Goal: Task Accomplishment & Management: Manage account settings

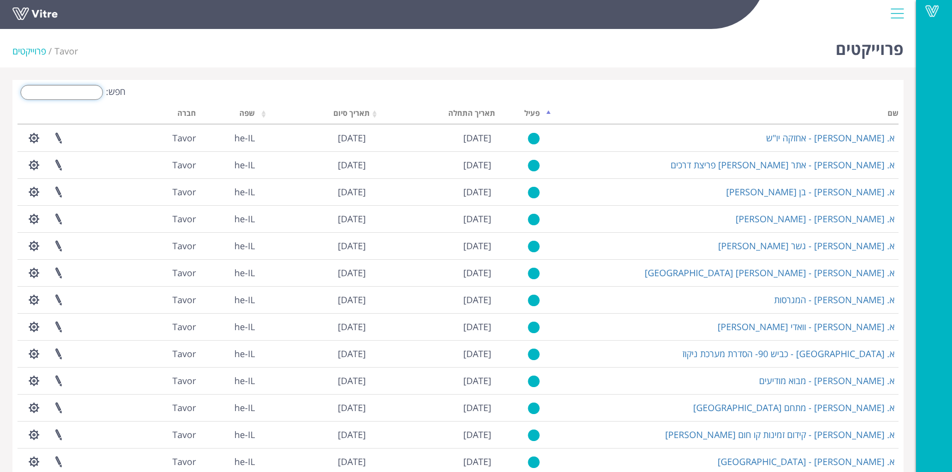
click at [78, 91] on input "חפש:" at bounding box center [61, 92] width 82 height 15
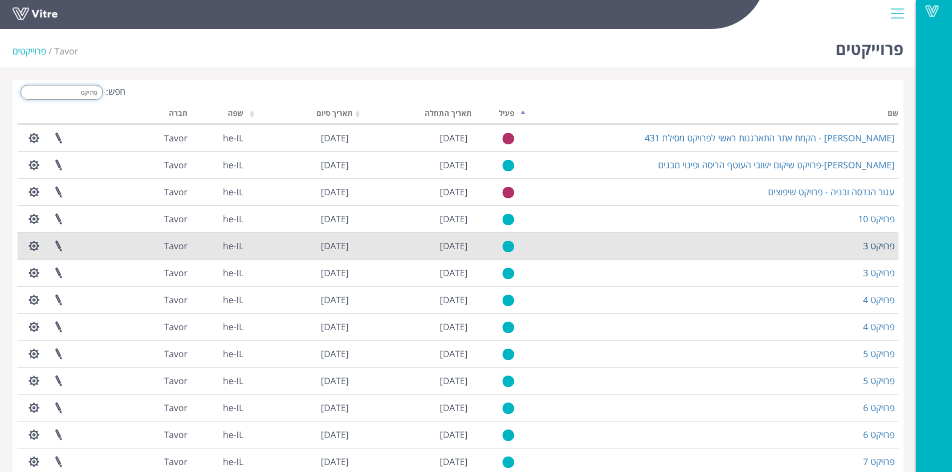
type input "פרויקט"
click at [879, 246] on link "פרויקט 3" at bounding box center [878, 246] width 31 height 12
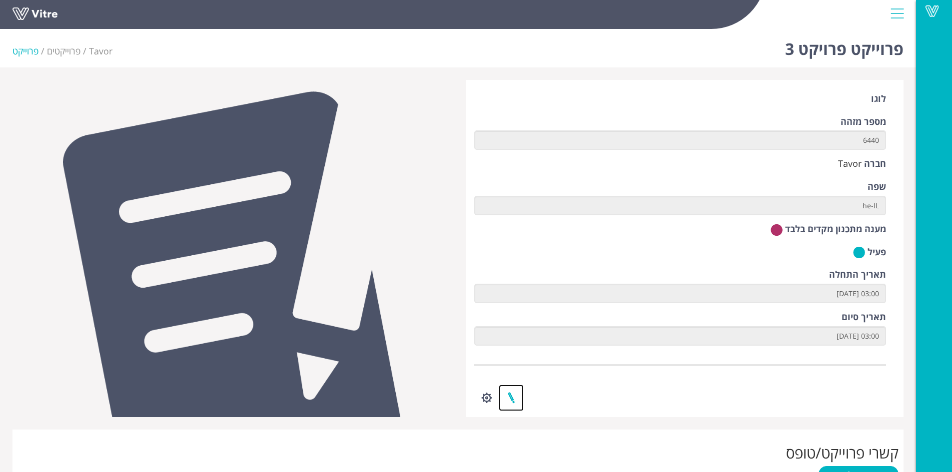
click at [511, 396] on link at bounding box center [511, 398] width 25 height 26
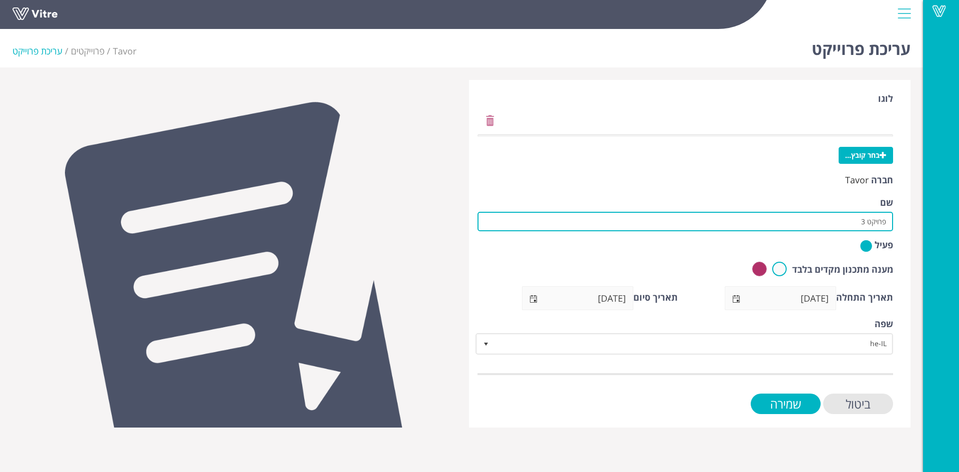
drag, startPoint x: 845, startPoint y: 220, endPoint x: 911, endPoint y: 227, distance: 66.3
click at [911, 227] on div "לוגו בחר קובץ... חברה Tavor שם פרויקט 3 פעיל מענה מתכנון מקדים בלבד תאריך התחלה…" at bounding box center [690, 254] width 457 height 348
paste input "אורון תשתיות ובניה"
drag, startPoint x: 805, startPoint y: 223, endPoint x: 863, endPoint y: 224, distance: 57.9
click at [863, 224] on input "קל בניין-אורון תשתיות ובניה" at bounding box center [686, 221] width 416 height 19
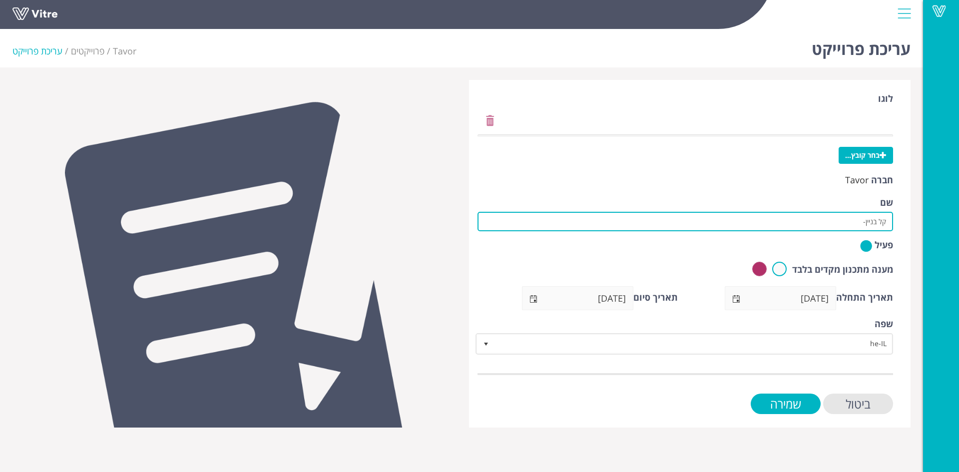
paste input "שדרוג והגדלת מט"ש עפולה-הקמת מערך טיפול בביוגז"
type input "קל בניין-שדרוג והגדלת מט"ש עפולה-הקמת מערך טיפול בביוגז"
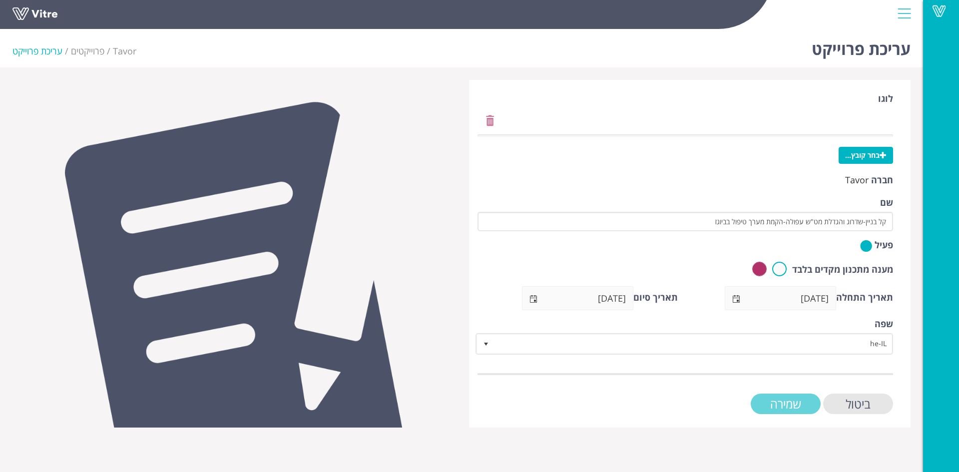
click at [805, 404] on input "שמירה" at bounding box center [786, 404] width 70 height 20
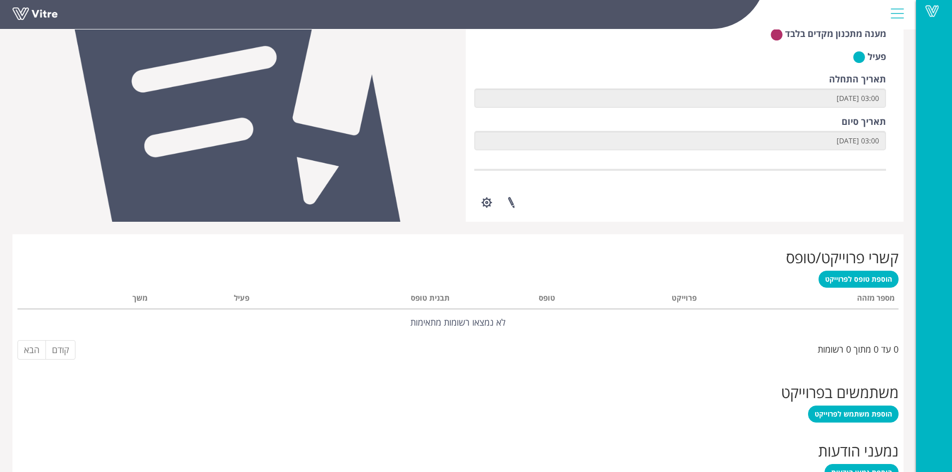
scroll to position [298, 0]
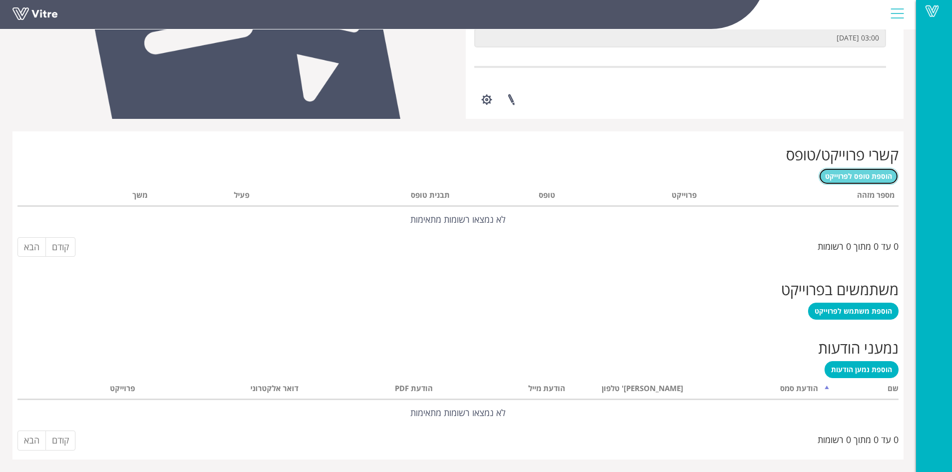
click at [857, 181] on link "הוספת טופס לפרוייקט" at bounding box center [858, 176] width 80 height 17
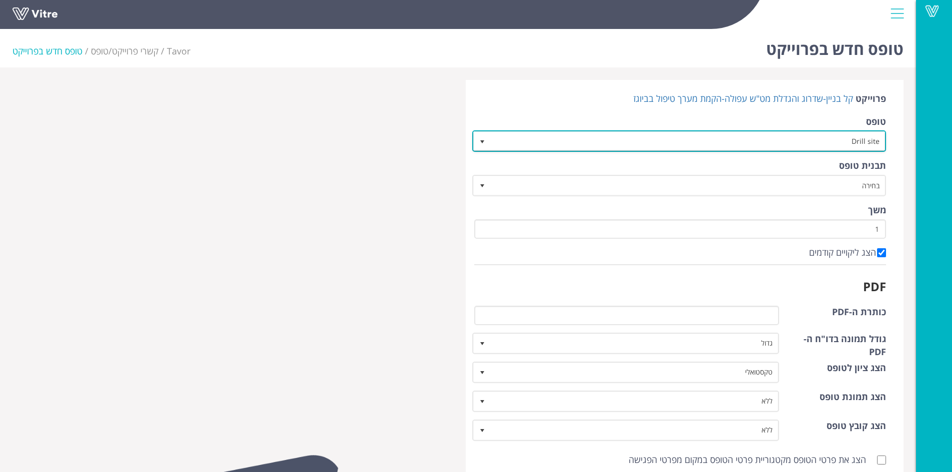
click at [485, 139] on span "select" at bounding box center [482, 142] width 8 height 8
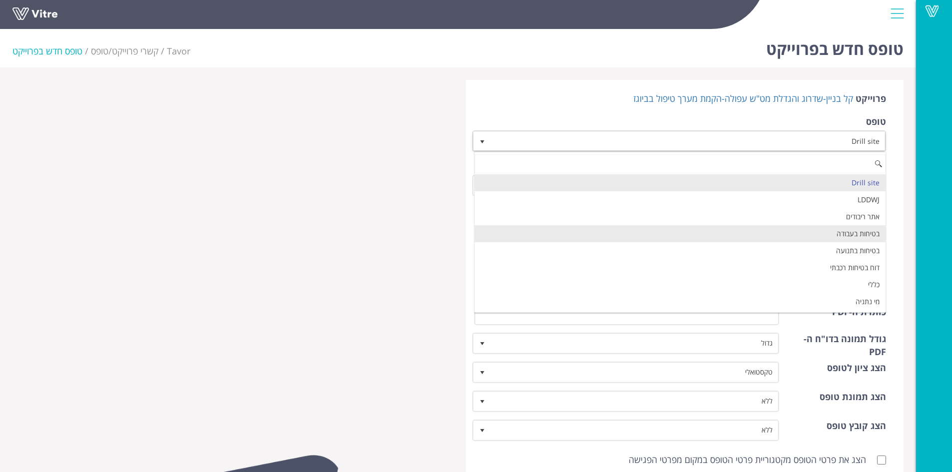
click at [772, 235] on li "בטיחות בעבודה" at bounding box center [680, 233] width 411 height 17
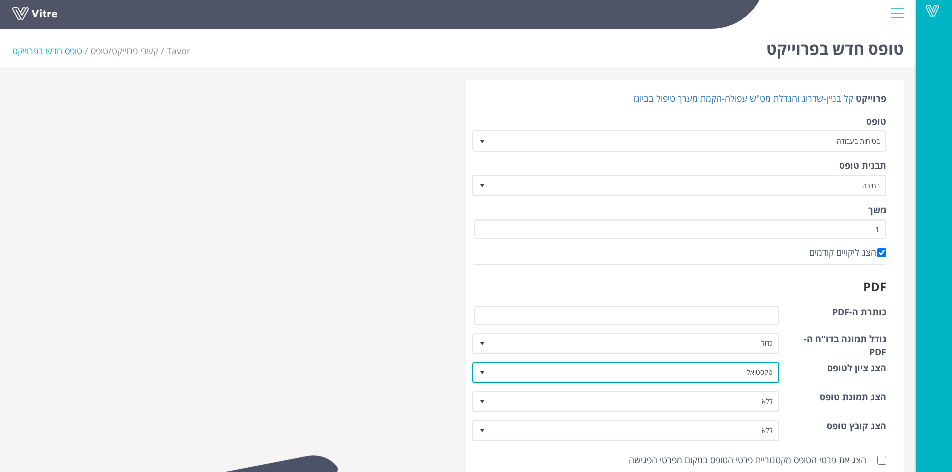
click at [480, 373] on span "select" at bounding box center [482, 373] width 8 height 8
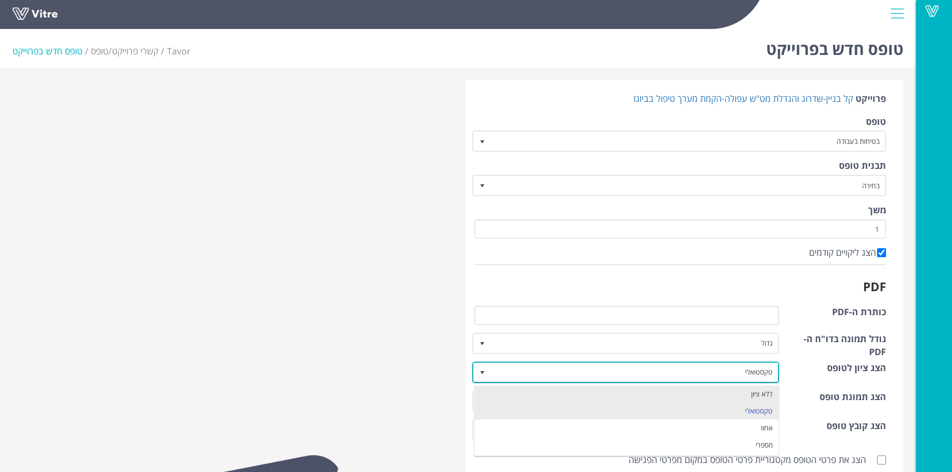
click at [556, 389] on li "ללא ציון" at bounding box center [627, 394] width 304 height 17
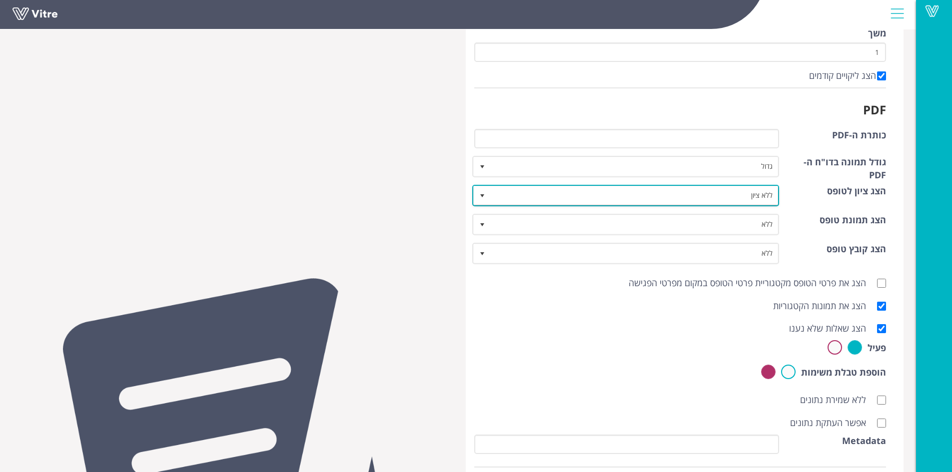
scroll to position [262, 0]
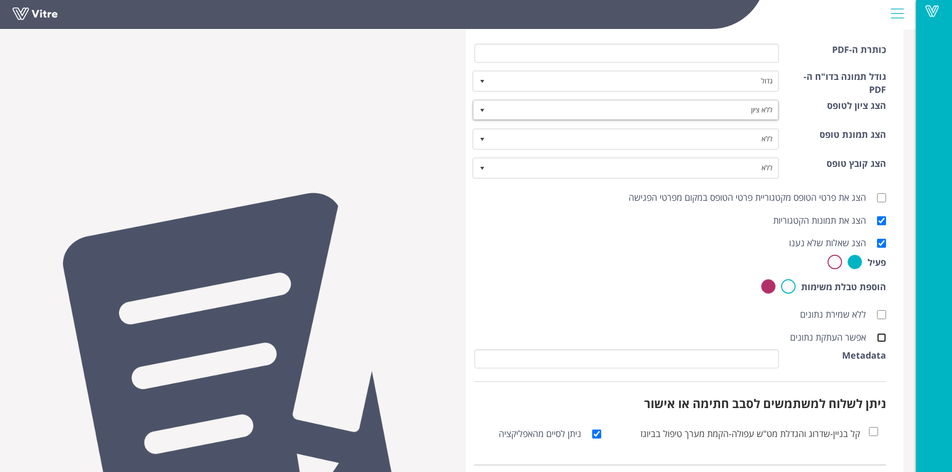
click at [882, 338] on input "אפשר העתקת נתונים" at bounding box center [881, 337] width 9 height 9
checkbox input "true"
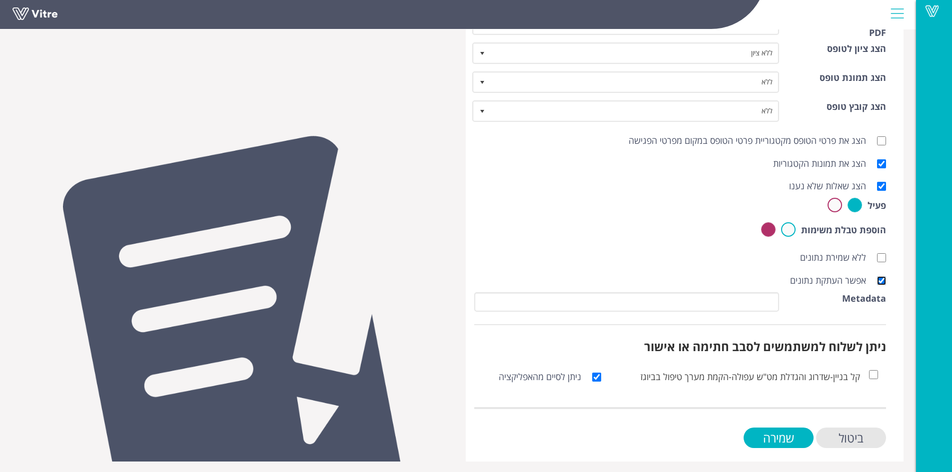
scroll to position [321, 0]
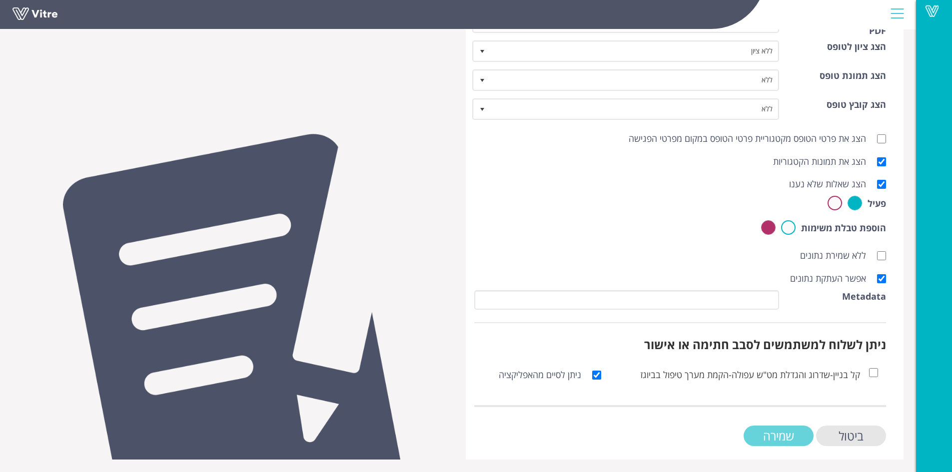
click at [768, 432] on input "שמירה" at bounding box center [778, 436] width 70 height 20
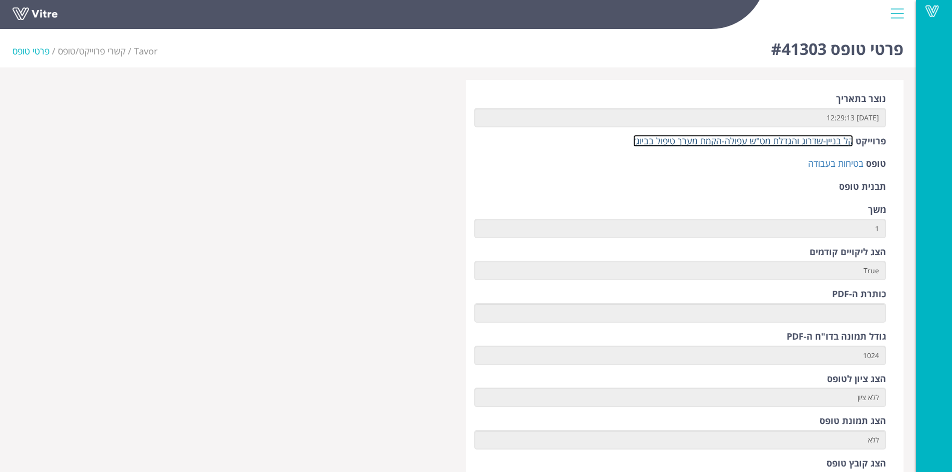
click at [771, 142] on link "קל בניין-שדרוג והגדלת מט"ש עפולה-הקמת מערך טיפול בביוגז" at bounding box center [743, 141] width 220 height 12
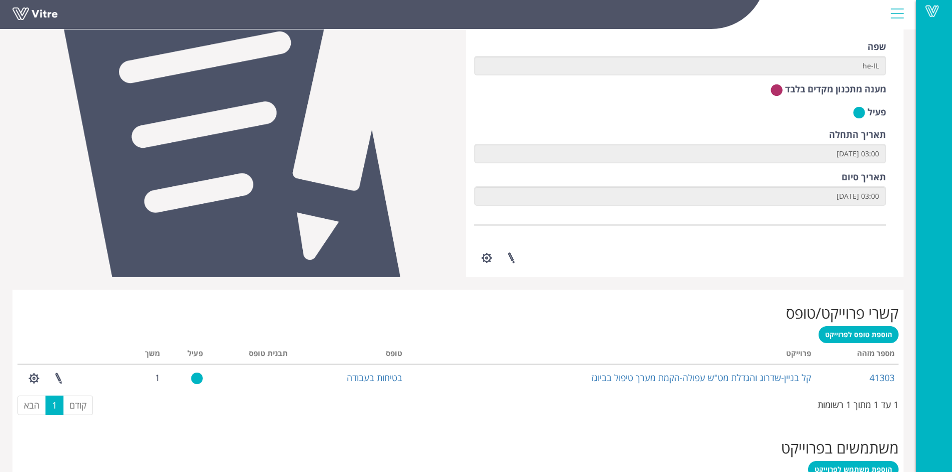
scroll to position [212, 0]
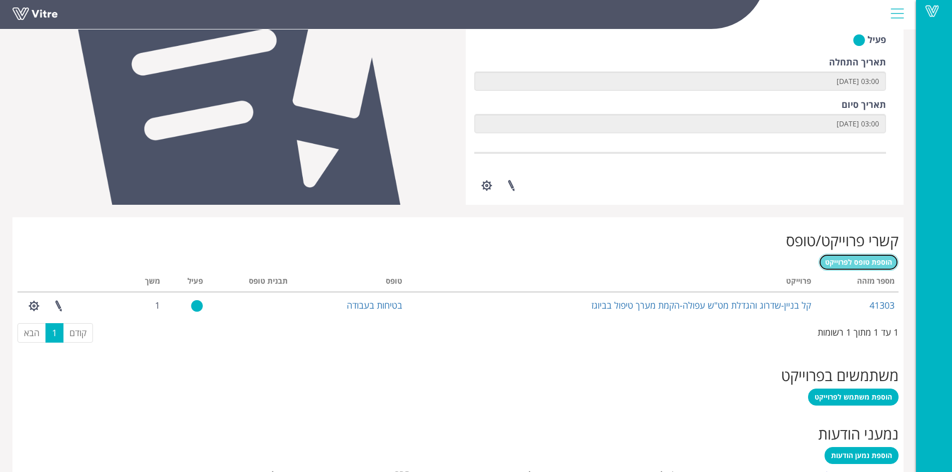
click at [878, 266] on span "הוספת טופס לפרוייקט" at bounding box center [858, 261] width 67 height 9
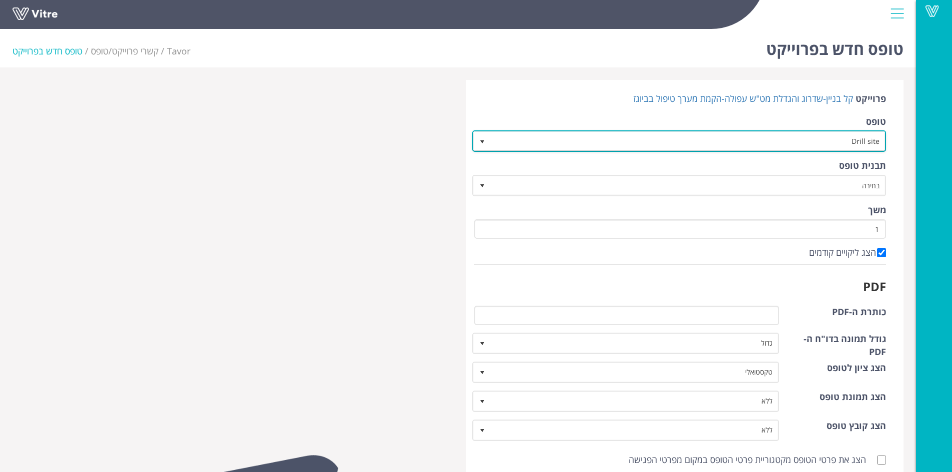
click at [485, 143] on span "select" at bounding box center [482, 142] width 8 height 8
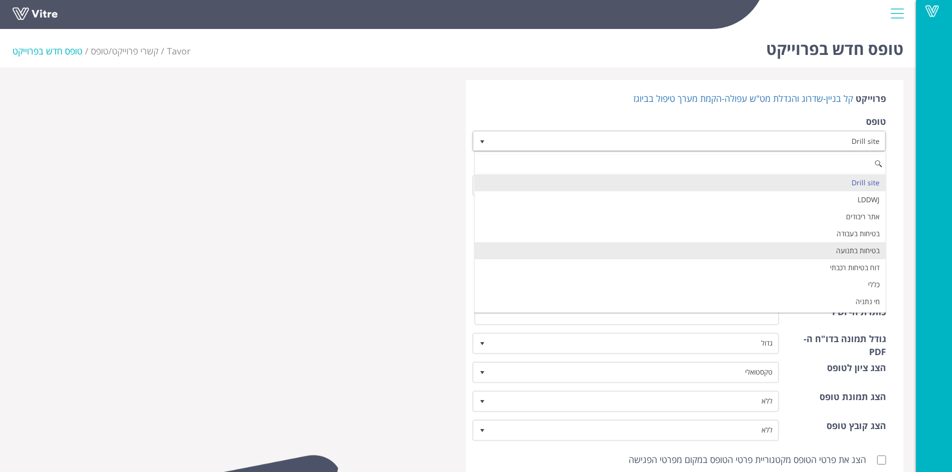
click at [798, 251] on li "בטיחות בתנועה" at bounding box center [680, 250] width 411 height 17
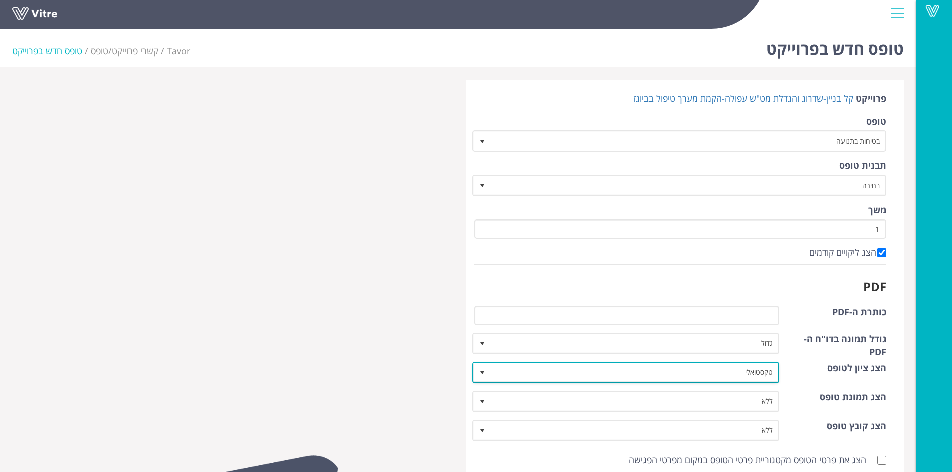
click at [480, 375] on span "select" at bounding box center [482, 373] width 8 height 8
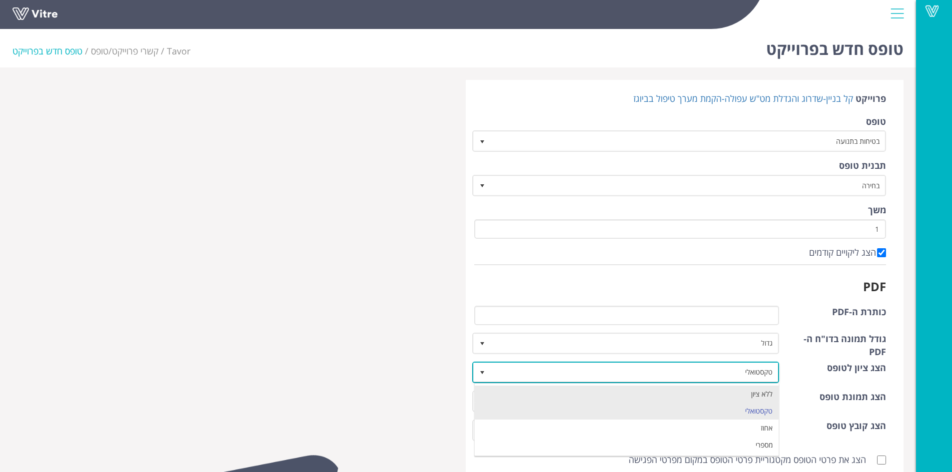
click at [540, 388] on li "ללא ציון" at bounding box center [627, 394] width 304 height 17
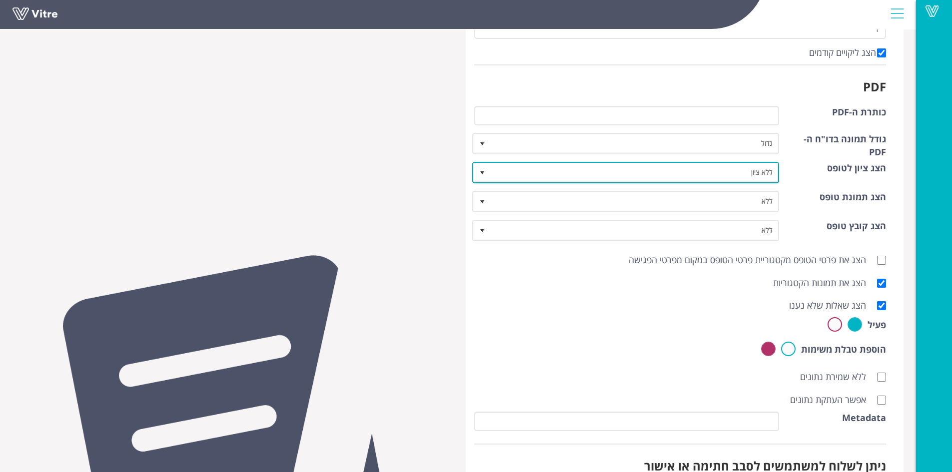
scroll to position [250, 0]
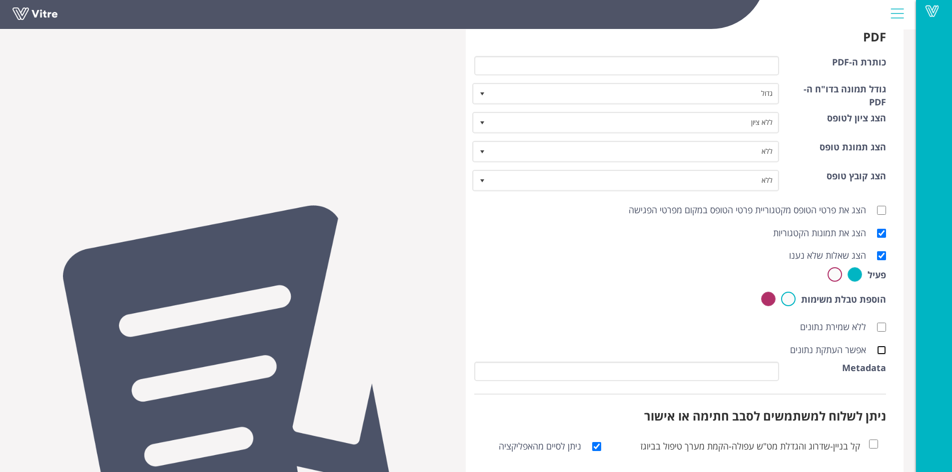
click at [881, 351] on input "אפשר העתקת נתונים" at bounding box center [881, 350] width 9 height 9
checkbox input "true"
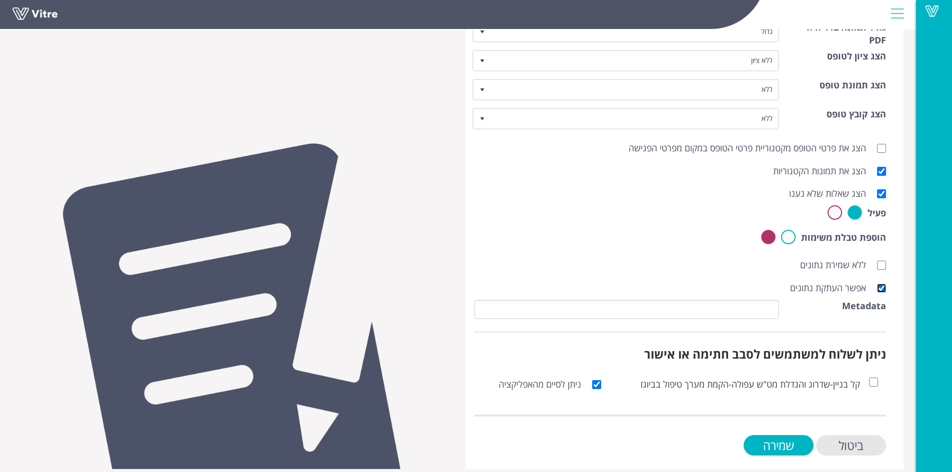
scroll to position [309, 0]
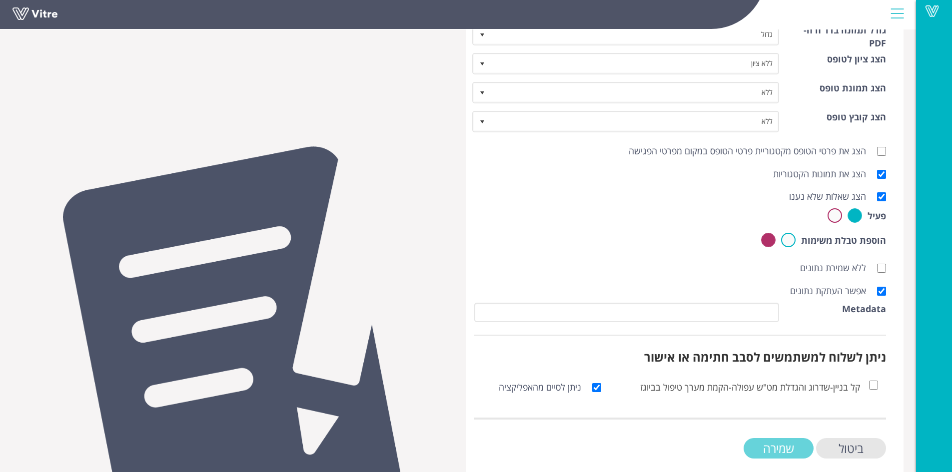
click at [766, 450] on input "שמירה" at bounding box center [778, 448] width 70 height 20
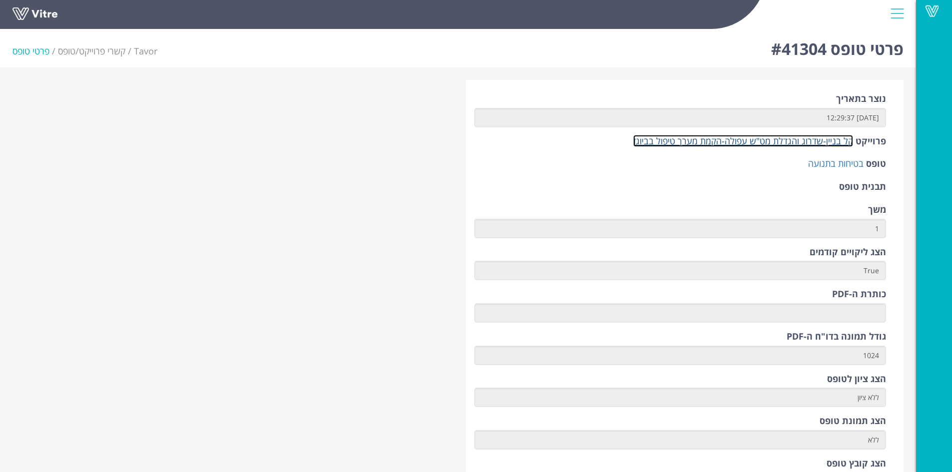
click at [773, 142] on link "קל בניין-שדרוג והגדלת מט"ש עפולה-הקמת מערך טיפול בביוגז" at bounding box center [743, 141] width 220 height 12
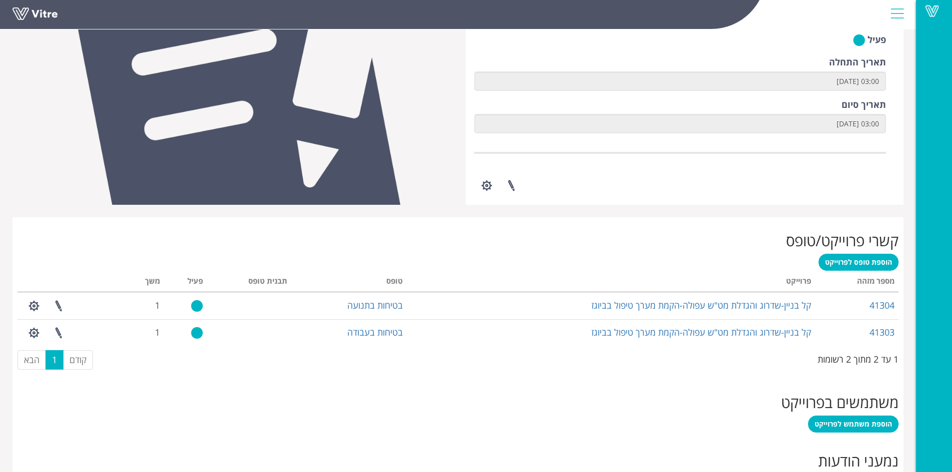
scroll to position [225, 0]
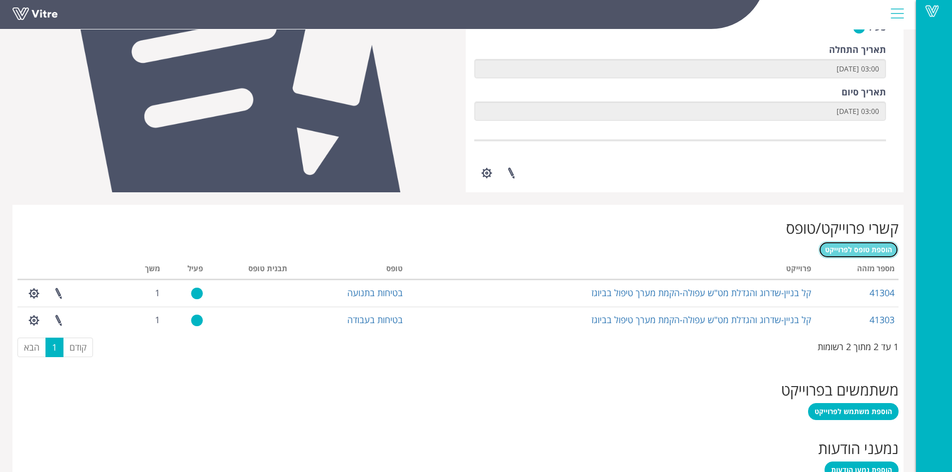
click at [857, 254] on span "הוספת טופס לפרוייקט" at bounding box center [858, 249] width 67 height 9
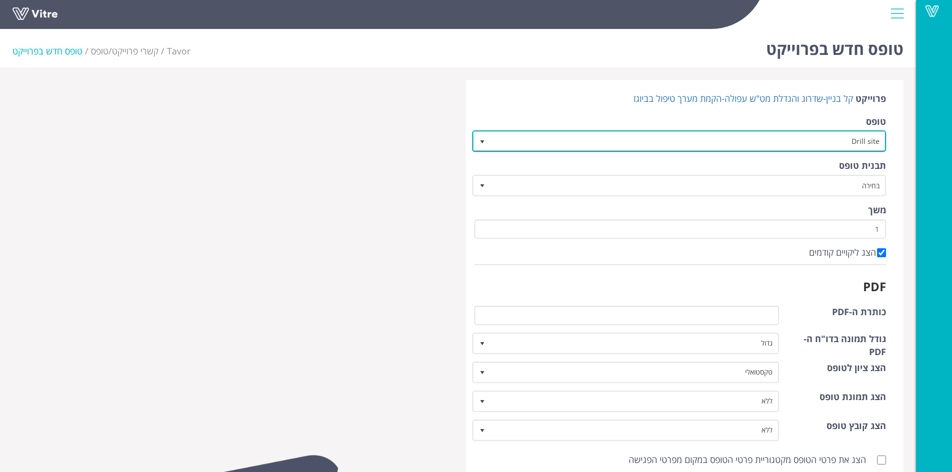
click at [483, 144] on span "select" at bounding box center [482, 142] width 8 height 8
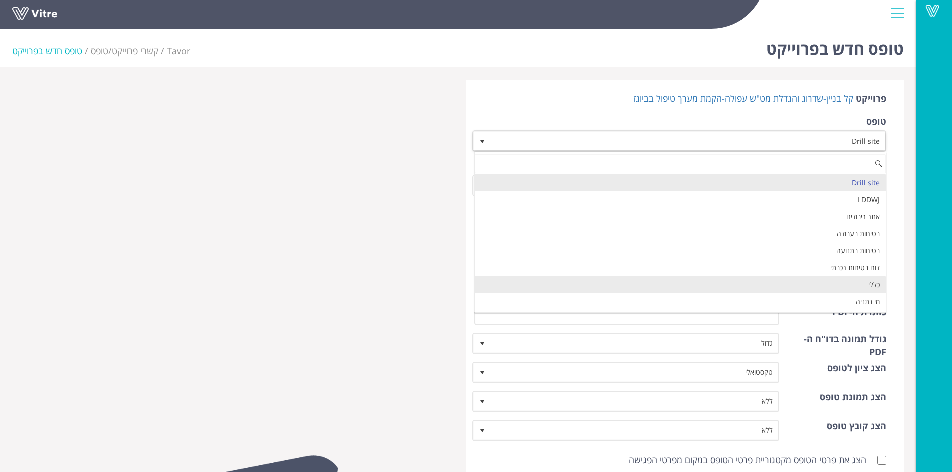
click at [783, 279] on li "כללי" at bounding box center [680, 284] width 411 height 17
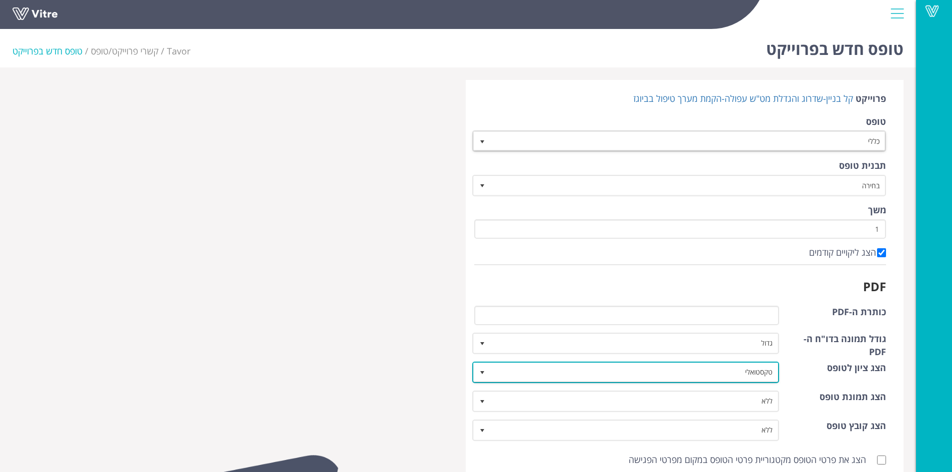
click at [482, 373] on span "select" at bounding box center [482, 373] width 8 height 8
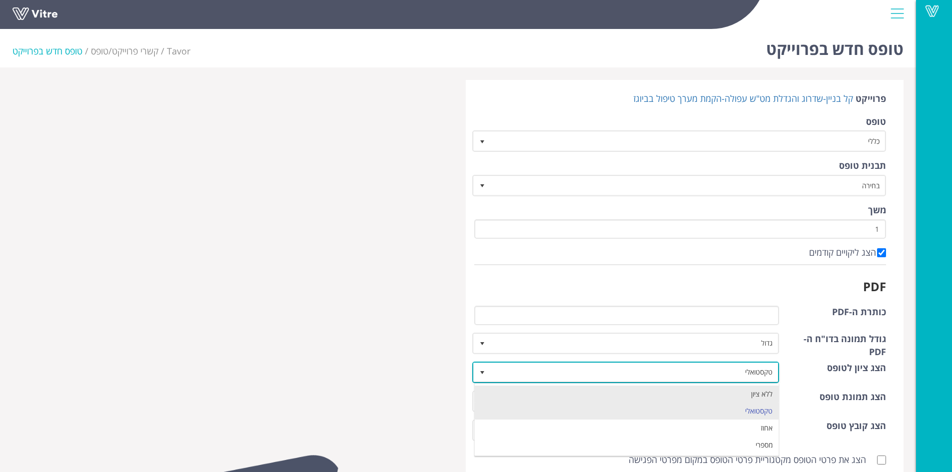
click at [485, 389] on li "ללא ציון" at bounding box center [627, 394] width 304 height 17
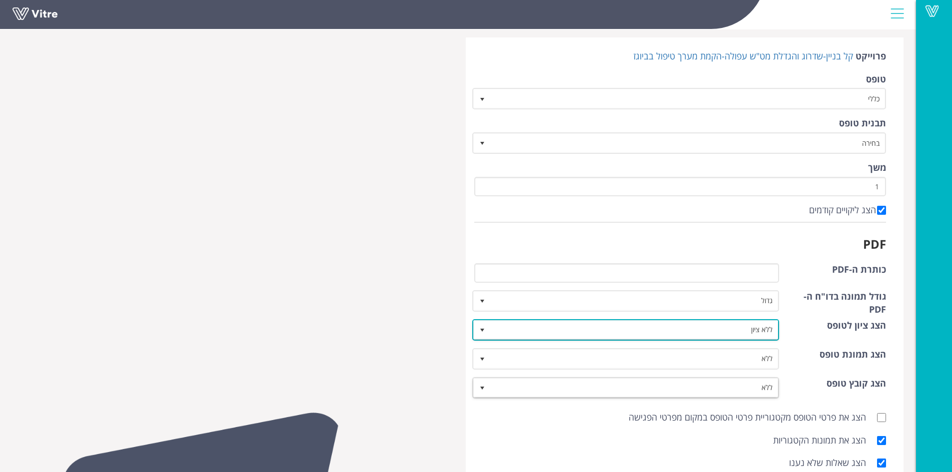
scroll to position [187, 0]
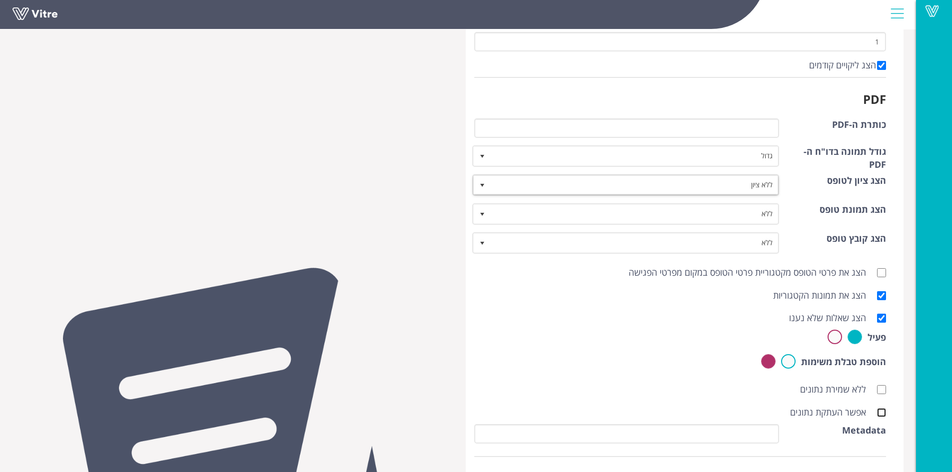
click at [884, 411] on input "אפשר העתקת נתונים" at bounding box center [881, 412] width 9 height 9
checkbox input "true"
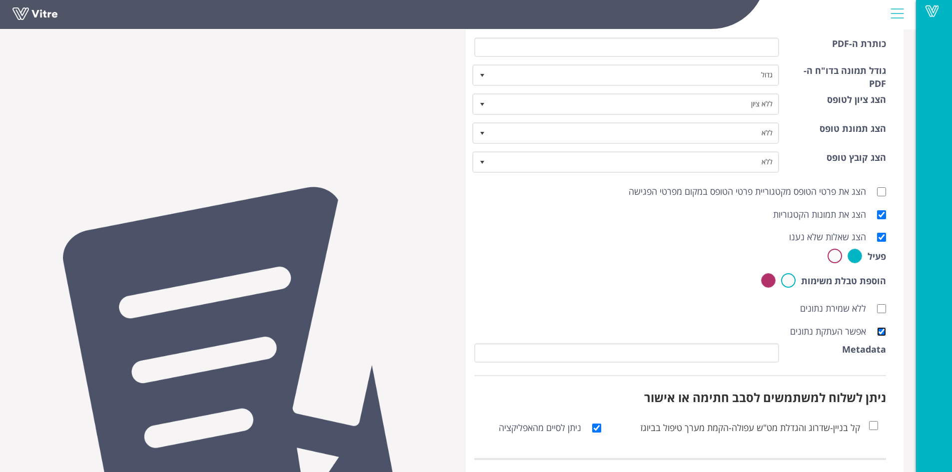
scroll to position [321, 0]
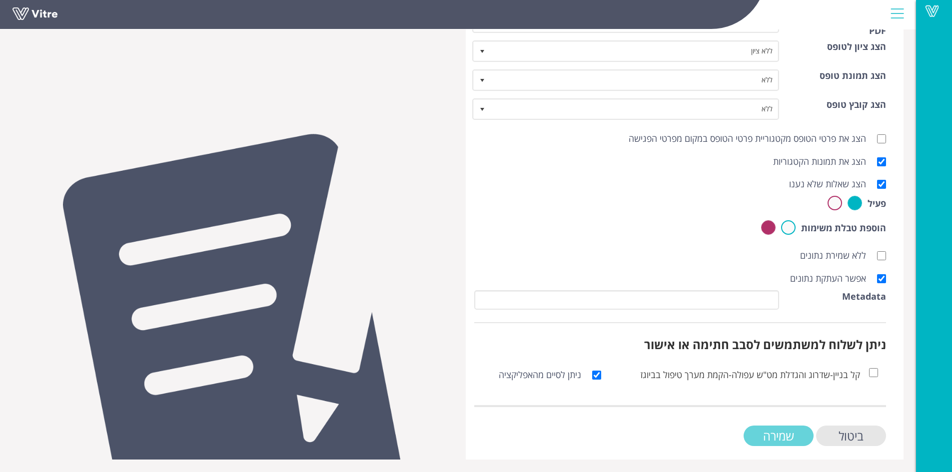
click at [767, 439] on input "שמירה" at bounding box center [778, 436] width 70 height 20
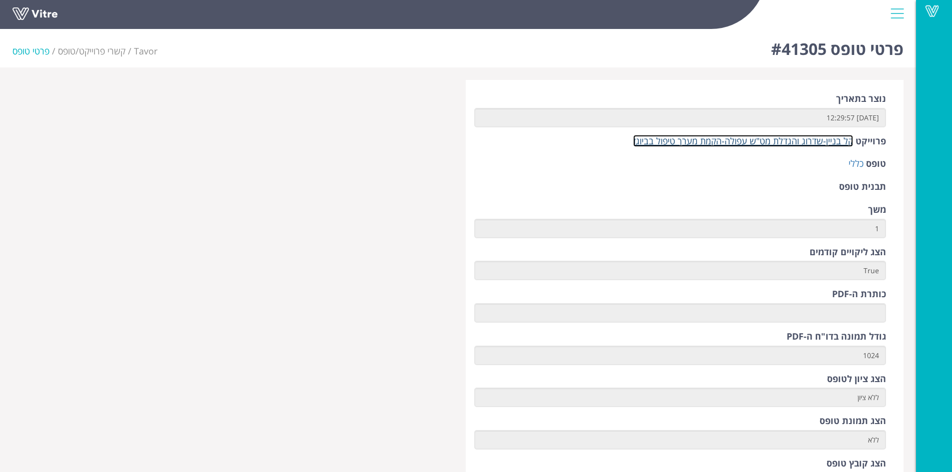
click at [761, 145] on link "קל בניין-שדרוג והגדלת מט"ש עפולה-הקמת מערך טיפול בביוגז" at bounding box center [743, 141] width 220 height 12
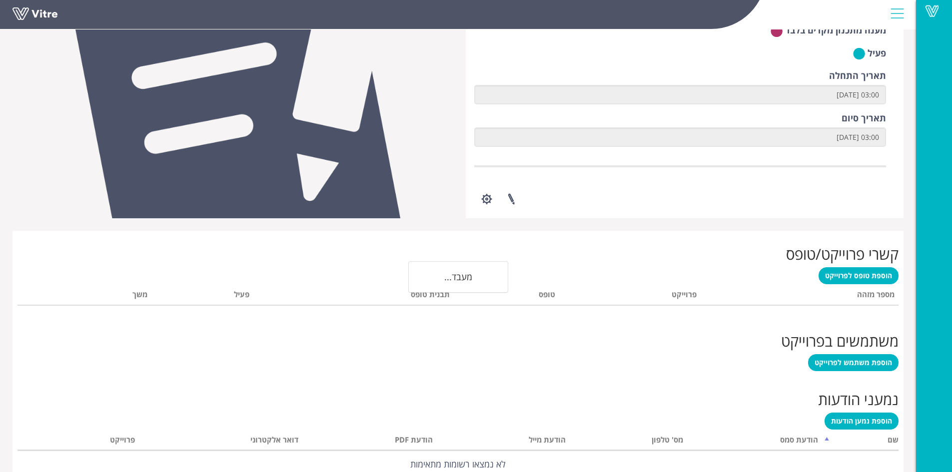
scroll to position [202, 0]
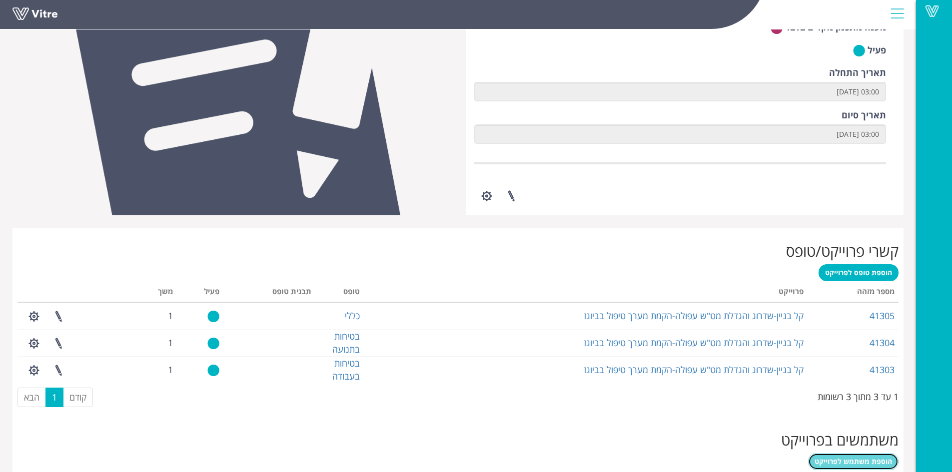
click at [855, 462] on span "הוספת משתמש לפרוייקט" at bounding box center [852, 461] width 77 height 9
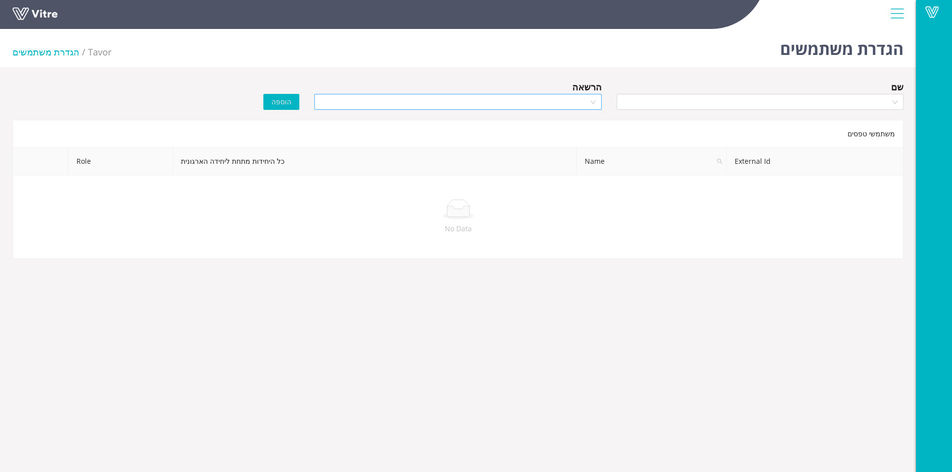
click at [593, 104] on div at bounding box center [457, 102] width 287 height 16
click at [583, 134] on div "Manager" at bounding box center [457, 137] width 275 height 11
click at [895, 101] on div at bounding box center [759, 102] width 287 height 16
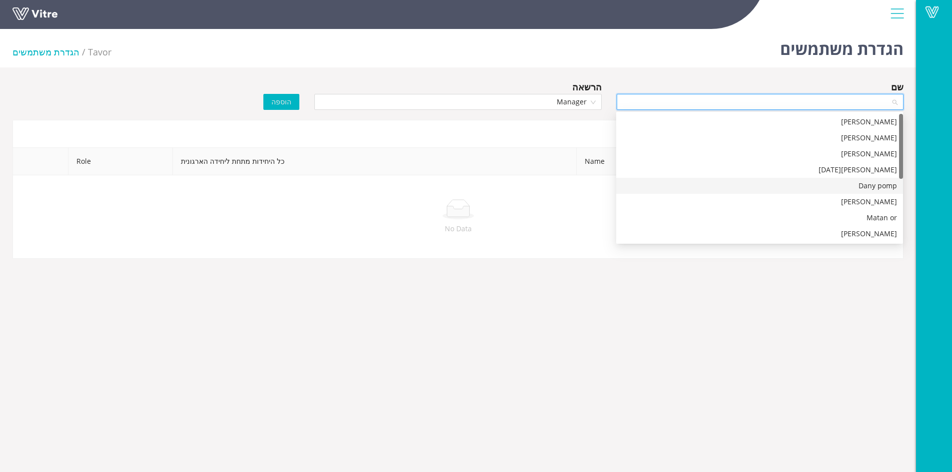
scroll to position [144, 0]
click at [879, 214] on div "Tavor" at bounding box center [759, 217] width 275 height 11
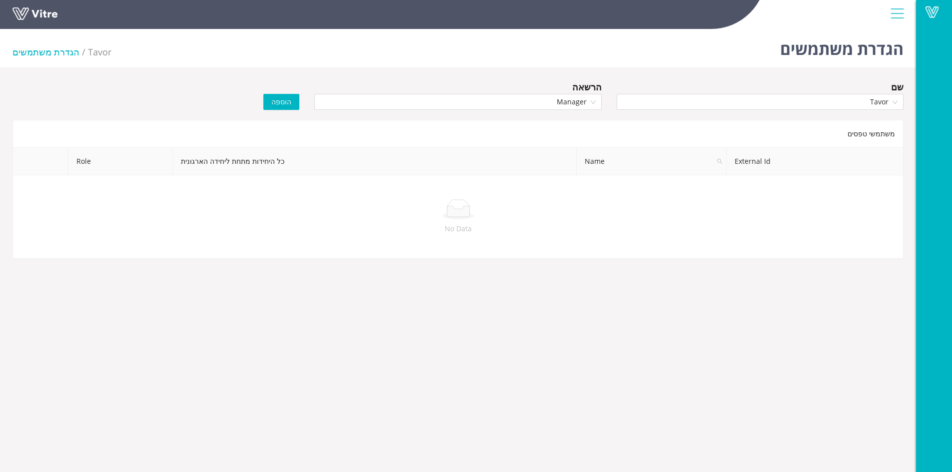
click at [281, 103] on span "הוספה" at bounding box center [281, 101] width 20 height 11
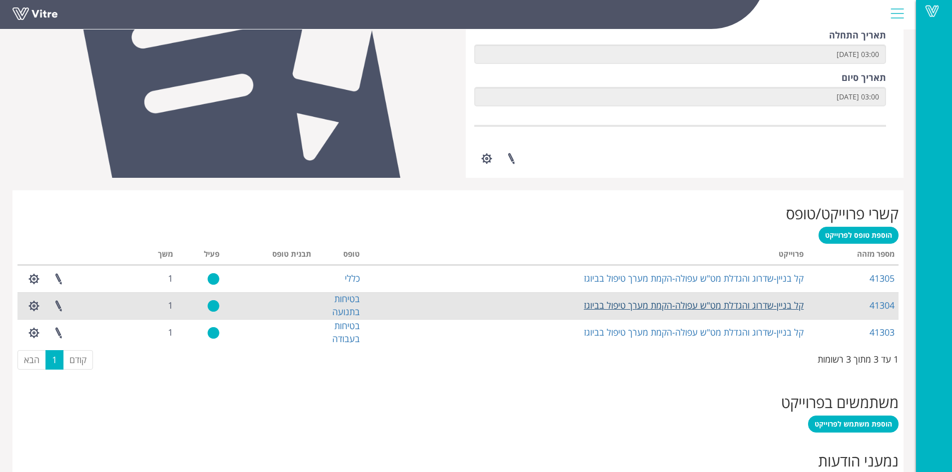
scroll to position [352, 0]
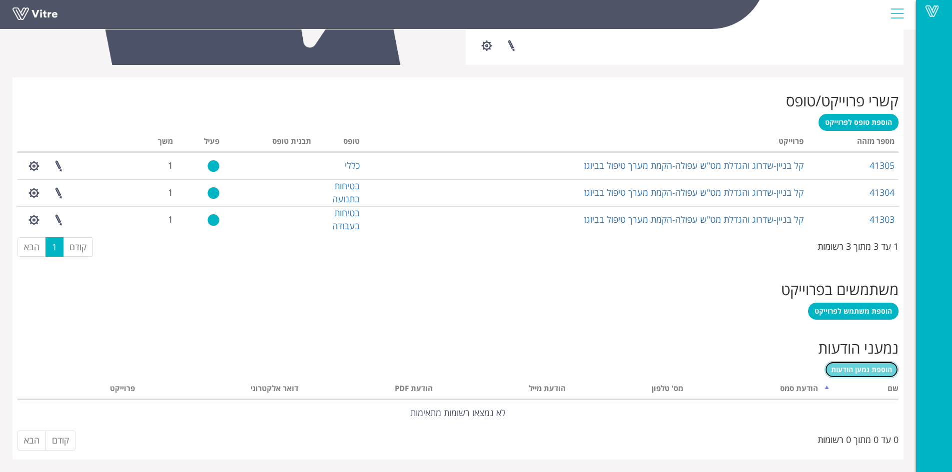
click at [853, 372] on span "הוספת נמען הודעות" at bounding box center [861, 369] width 61 height 9
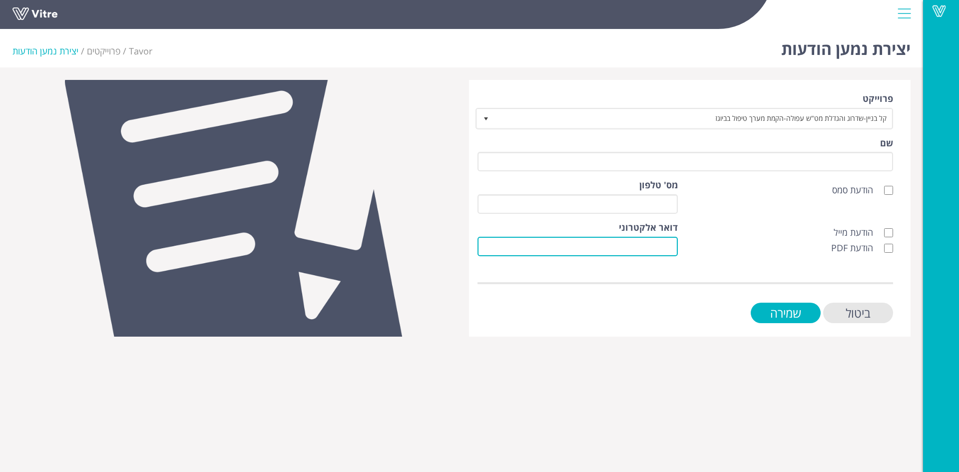
click at [666, 244] on input "דואר אלקטרוני" at bounding box center [578, 246] width 200 height 19
paste input "[EMAIL_ADDRESS][PERSON_NAME][DOMAIN_NAME]"
type input "[EMAIL_ADDRESS][PERSON_NAME][DOMAIN_NAME]"
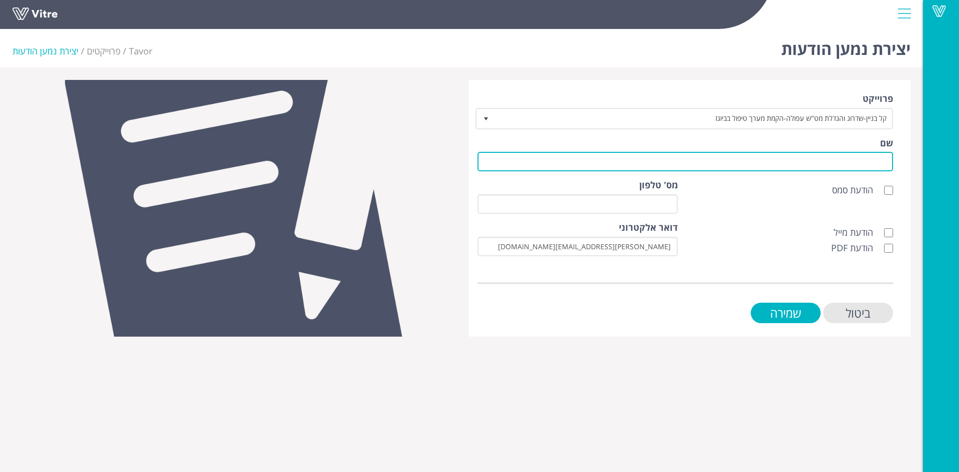
click at [812, 161] on input "שם" at bounding box center [686, 161] width 416 height 19
type input "לקוח"
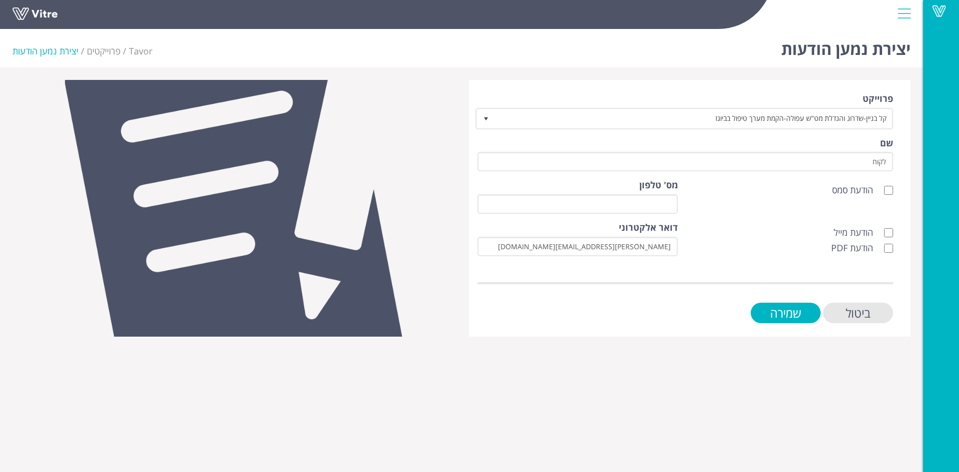
click at [894, 231] on div "הודעת מייל הודעת PDF" at bounding box center [792, 240] width 215 height 38
drag, startPoint x: 888, startPoint y: 233, endPoint x: 890, endPoint y: 244, distance: 10.8
click at [888, 234] on input "הודעת מייל" at bounding box center [888, 232] width 9 height 9
checkbox input "true"
click at [890, 246] on input "הודעת PDF" at bounding box center [888, 248] width 9 height 9
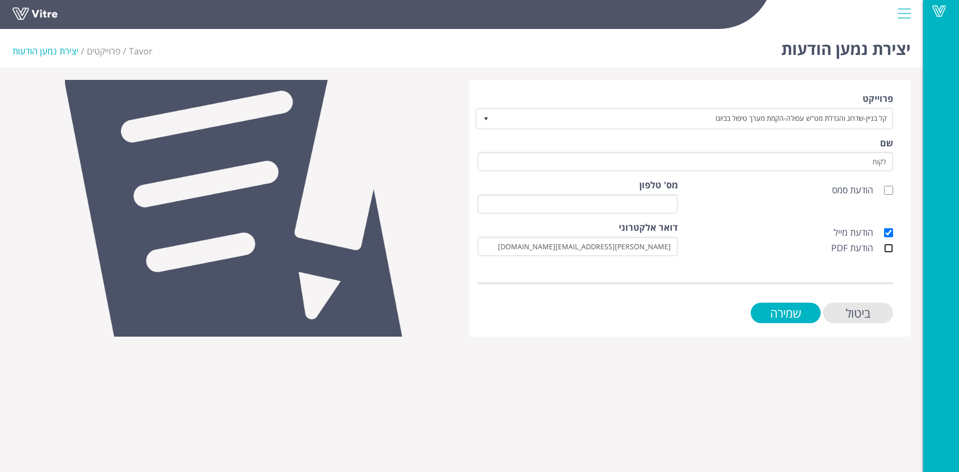
checkbox input "true"
click at [812, 309] on input "שמירה" at bounding box center [786, 313] width 70 height 20
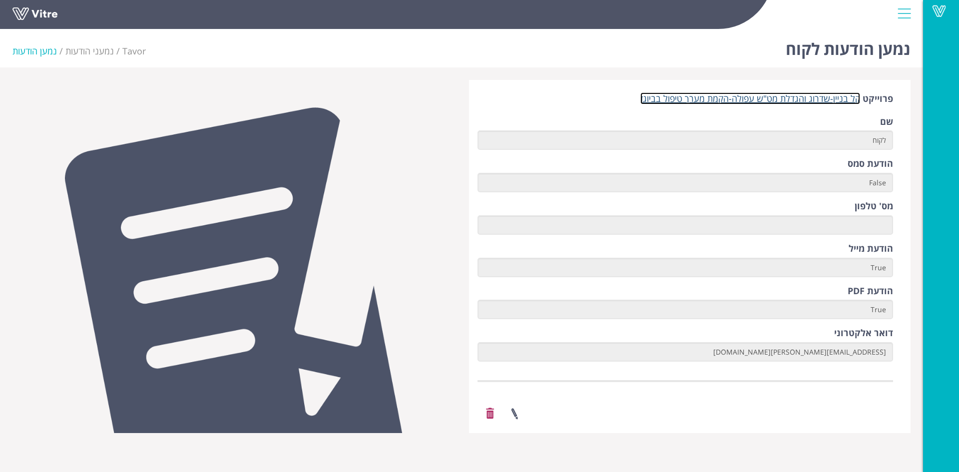
drag, startPoint x: 743, startPoint y: 99, endPoint x: 741, endPoint y: 104, distance: 5.4
click at [743, 99] on link "קל בניין-שדרוג והגדלת מט"ש עפולה-הקמת מערך טיפול בביוגז" at bounding box center [750, 98] width 220 height 12
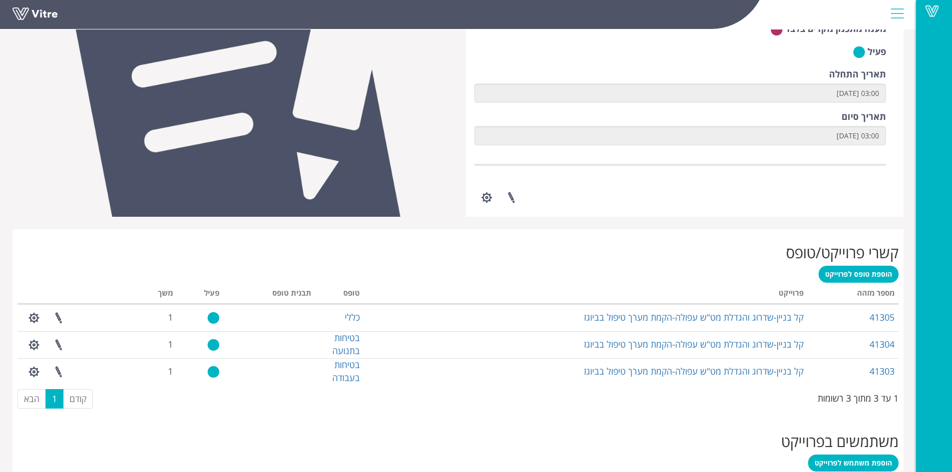
scroll to position [352, 0]
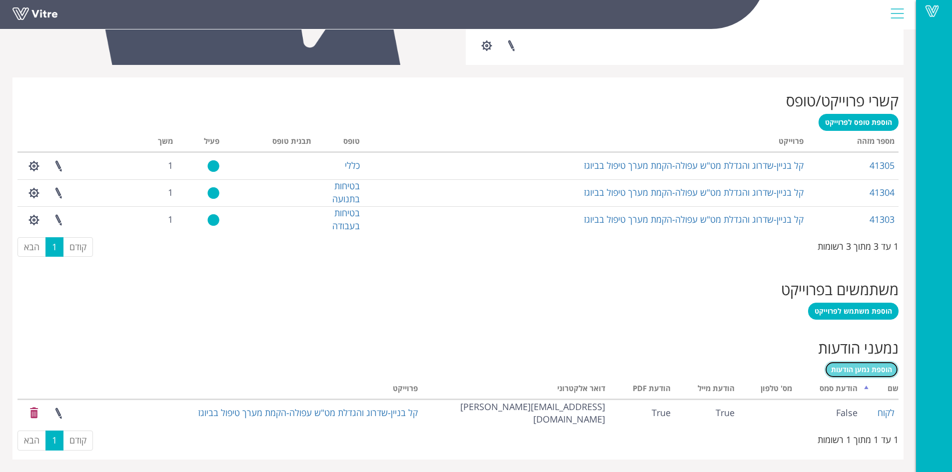
click at [857, 366] on span "הוספת נמען הודעות" at bounding box center [861, 369] width 61 height 9
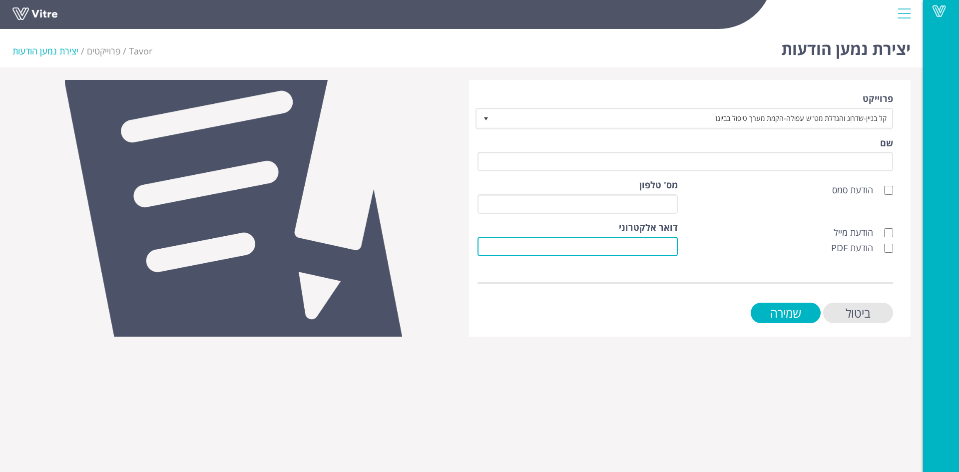
paste input "[PERSON_NAME][EMAIL_ADDRESS][DOMAIN_NAME]"
type input "[PERSON_NAME][EMAIL_ADDRESS][DOMAIN_NAME]"
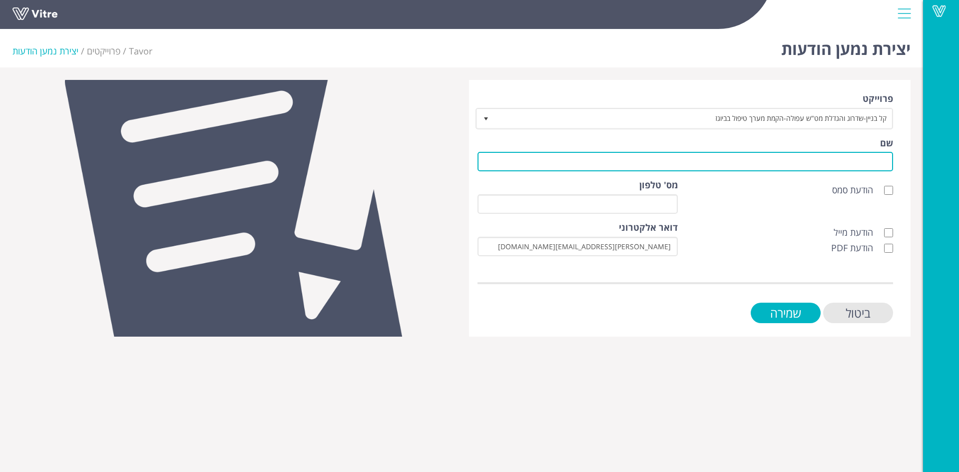
click at [779, 161] on input "שם" at bounding box center [686, 161] width 416 height 19
type input "ל"
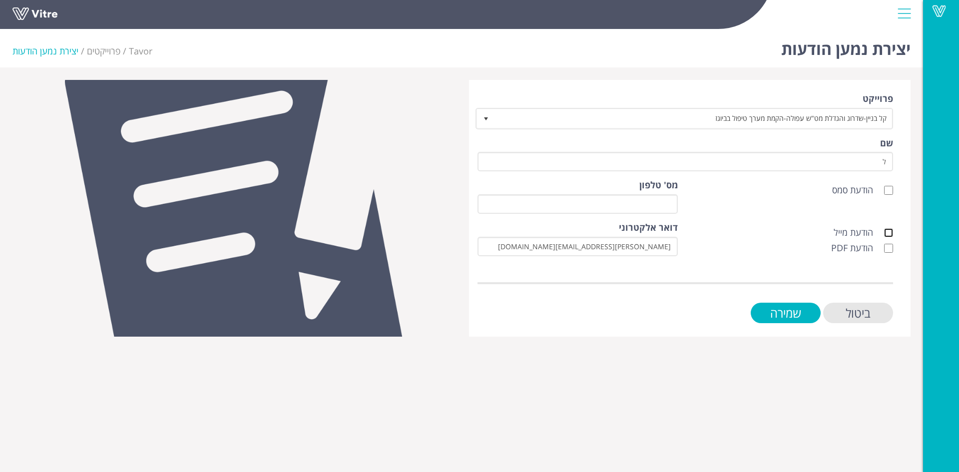
click at [888, 232] on form "פרוייקט קל בניין-שדרוג והגדלת מט"ש עפולה-הקמת מערך טיפול בביוגז 6440 שם ל הודעת…" at bounding box center [686, 207] width 416 height 231
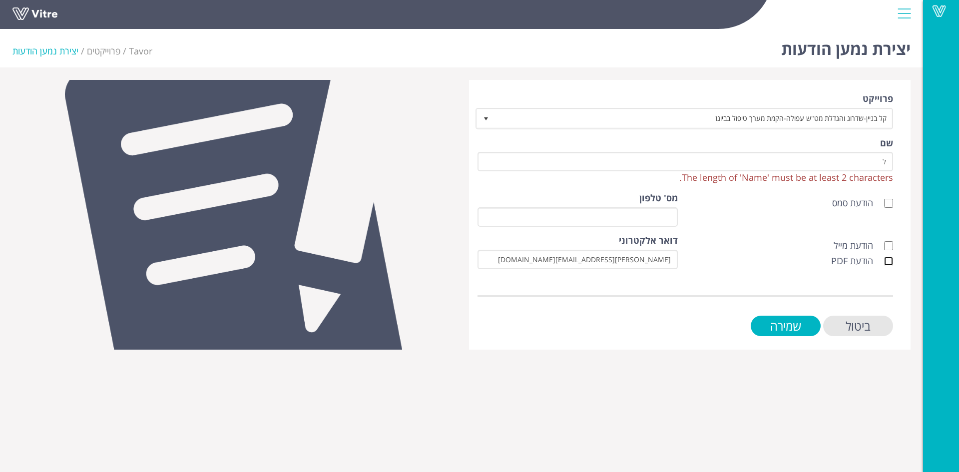
click at [890, 260] on input "הודעת PDF" at bounding box center [888, 261] width 9 height 9
checkbox input "true"
click at [889, 244] on input "הודעת מייל" at bounding box center [888, 245] width 9 height 9
checkbox input "true"
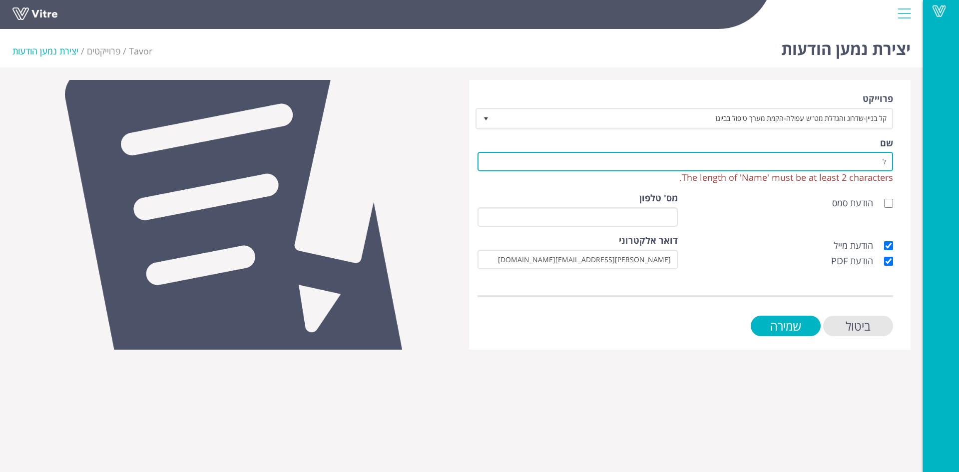
click at [881, 164] on input "ל" at bounding box center [686, 161] width 416 height 19
drag, startPoint x: 881, startPoint y: 164, endPoint x: 890, endPoint y: 163, distance: 9.0
click at [890, 163] on input "ל" at bounding box center [686, 161] width 416 height 19
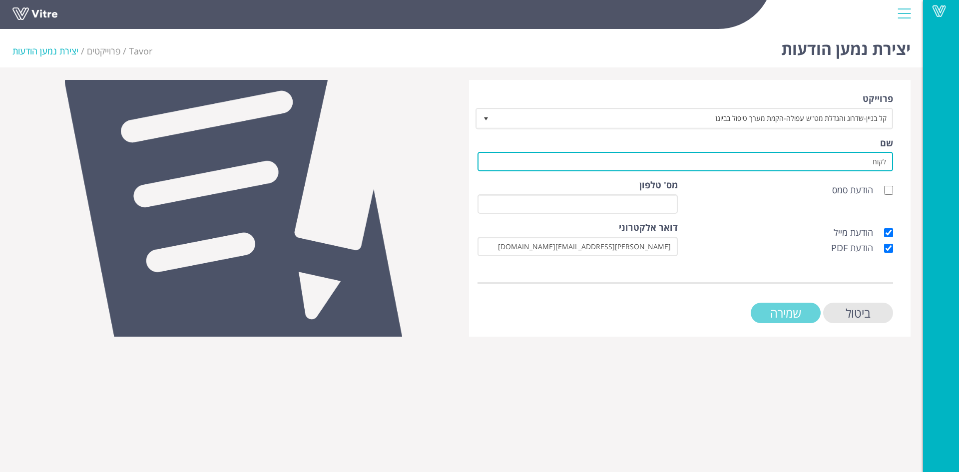
type input "לקוח"
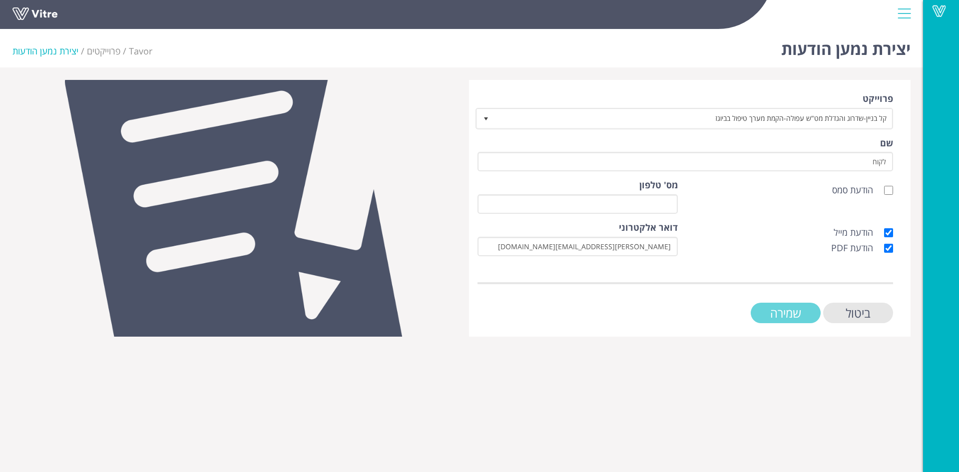
click at [803, 309] on input "שמירה" at bounding box center [786, 313] width 70 height 20
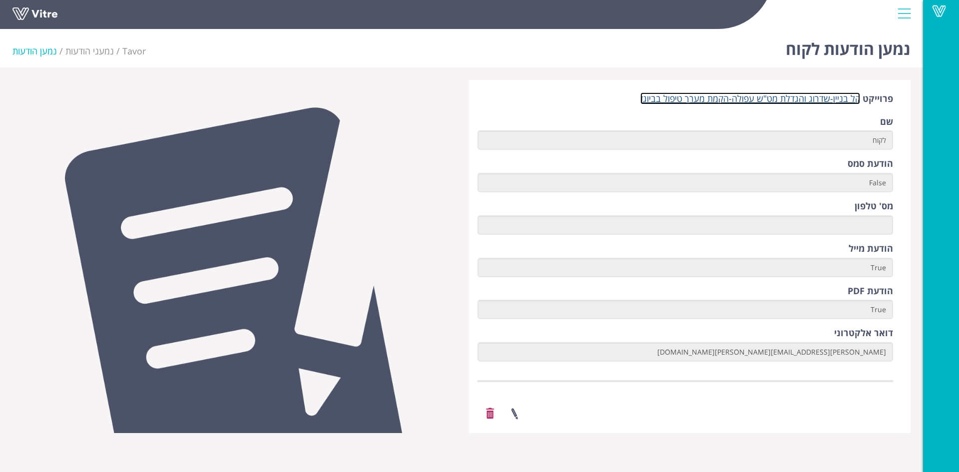
click at [742, 103] on link "קל בניין-שדרוג והגדלת מט"ש עפולה-הקמת מערך טיפול בביוגז" at bounding box center [750, 98] width 220 height 12
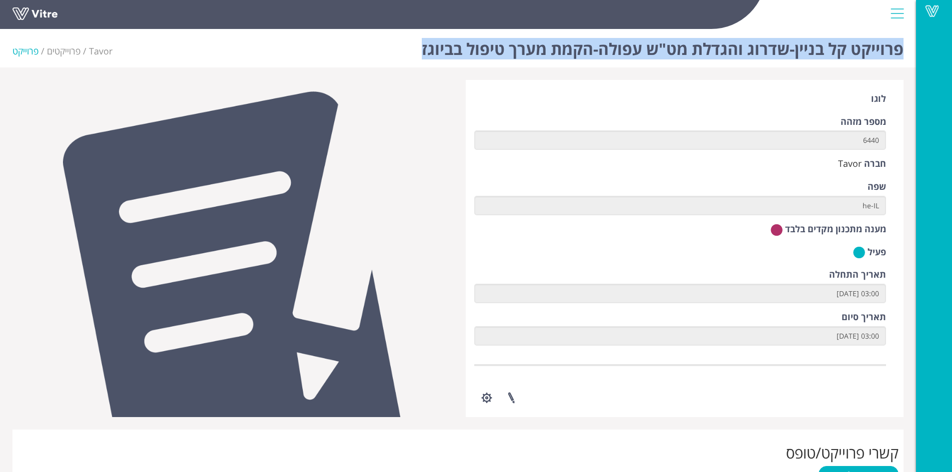
drag, startPoint x: 415, startPoint y: 52, endPoint x: 901, endPoint y: 57, distance: 486.0
click at [901, 57] on div "פרוייקט קל בניין-שדרוג והגדלת מט"ש עפולה-הקמת מערך טיפול בביוגז Tavor פרוייקטים…" at bounding box center [458, 46] width 916 height 42
copy h1 "פרוייקט קל בניין-שדרוג והגדלת מט"ש עפולה-הקמת מערך טיפול בביוגז"
